Goal: Information Seeking & Learning: Find specific fact

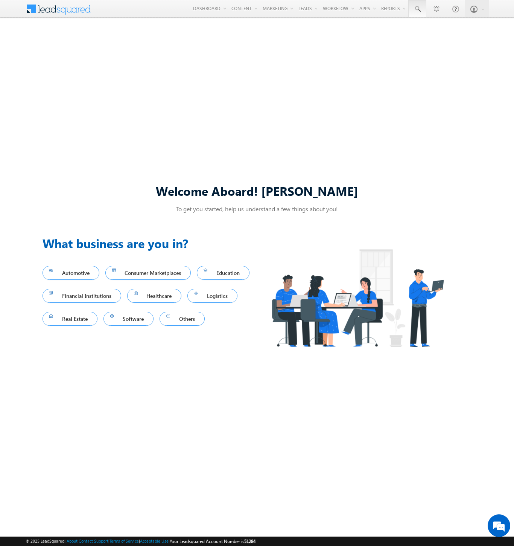
click at [417, 9] on span at bounding box center [418, 9] width 8 height 8
type input "8953904042"
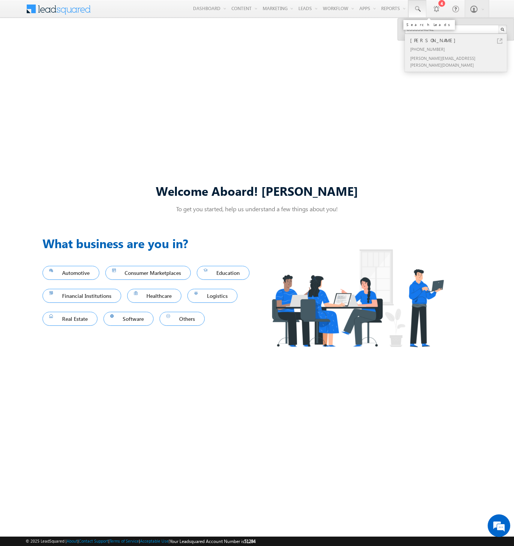
click at [459, 40] on div "[PERSON_NAME]" at bounding box center [459, 40] width 101 height 8
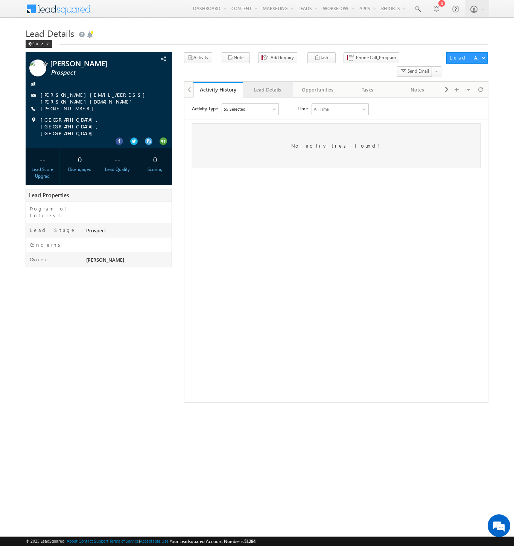
click at [268, 85] on div "Lead Details" at bounding box center [267, 89] width 37 height 9
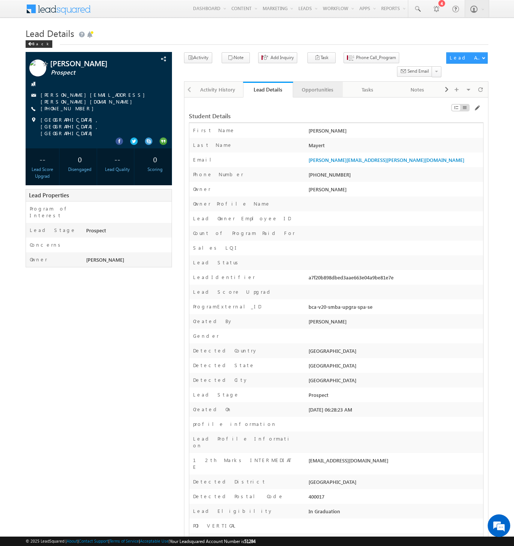
click at [317, 85] on div "Opportunities" at bounding box center [317, 89] width 37 height 9
